Goal: Find contact information: Find contact information

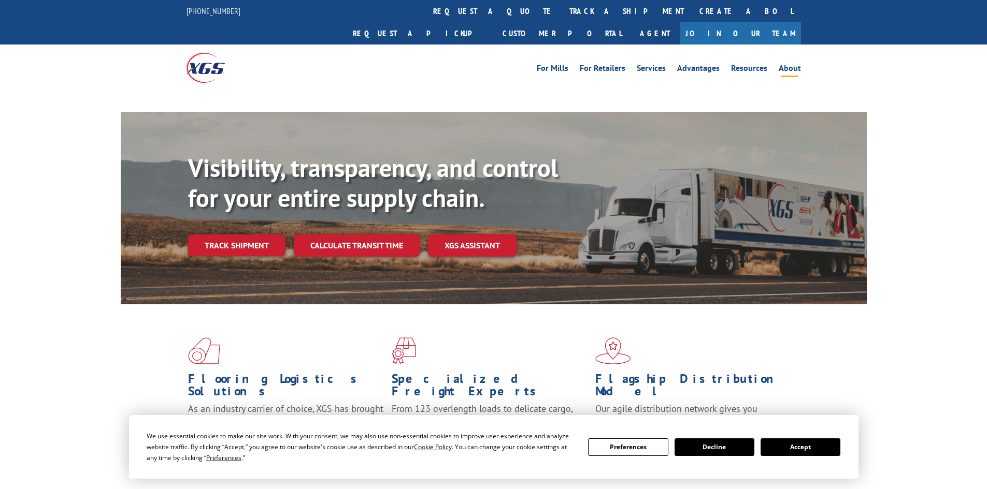
click at [789, 64] on link "About" at bounding box center [789, 69] width 22 height 11
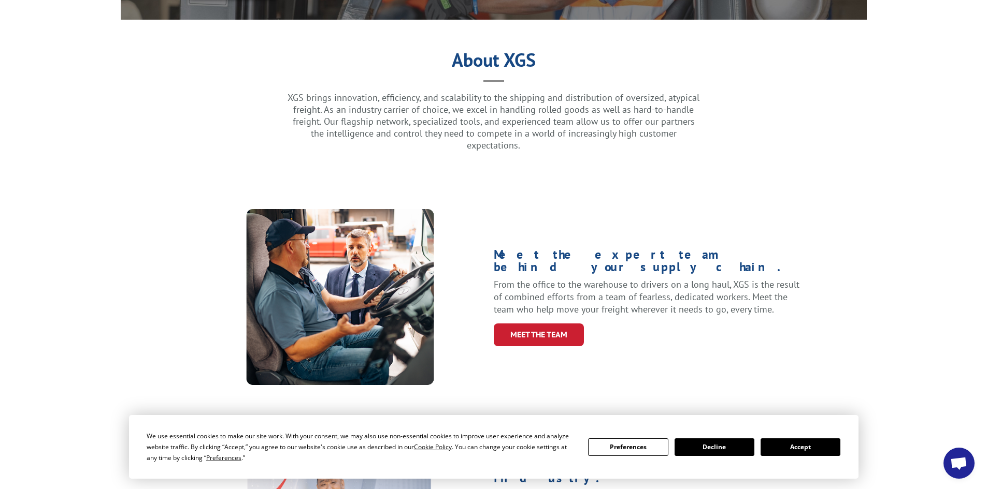
scroll to position [311, 0]
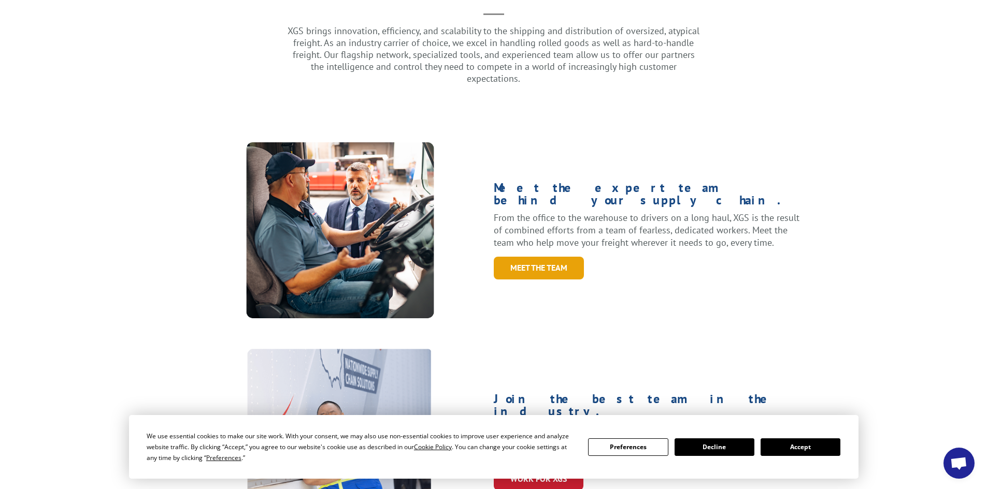
click at [557, 257] on link "Meet the Team" at bounding box center [539, 268] width 90 height 22
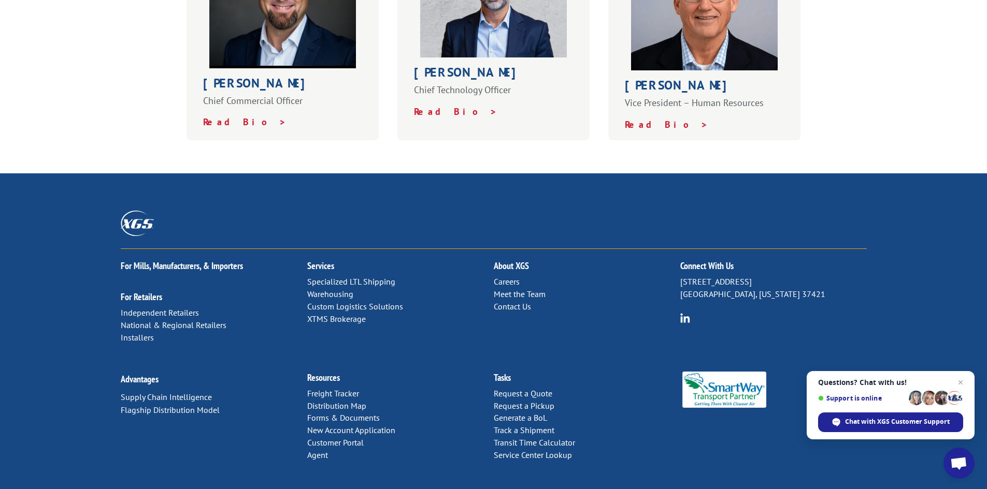
scroll to position [707, 0]
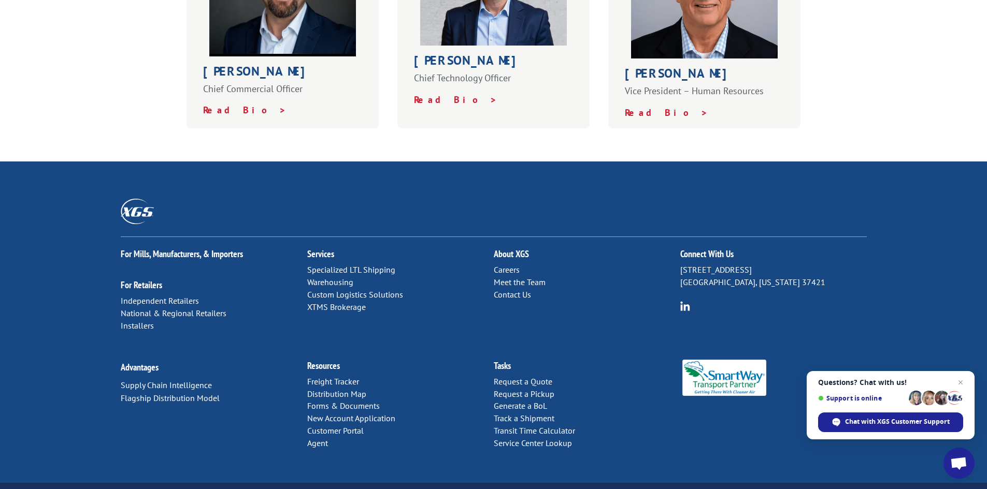
click at [515, 290] on link "Contact Us" at bounding box center [512, 295] width 37 height 10
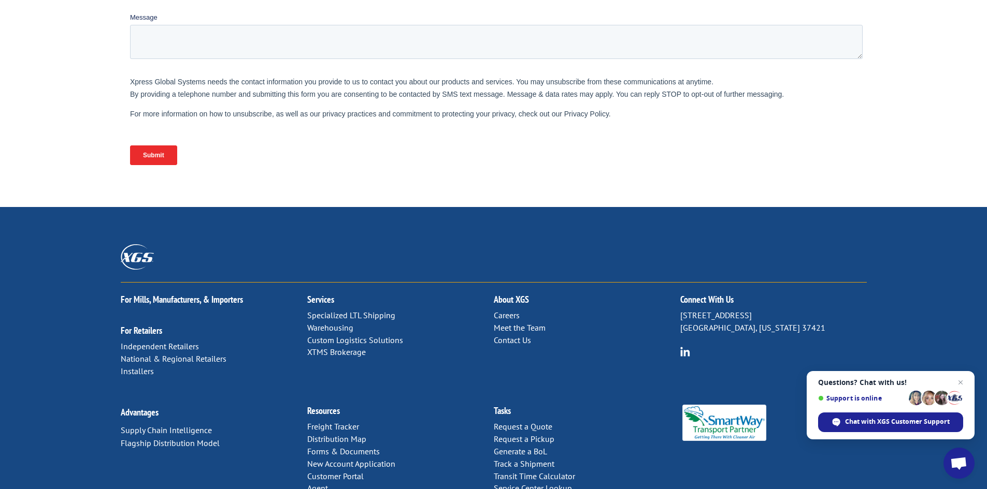
scroll to position [408, 0]
